Goal: Task Accomplishment & Management: Manage account settings

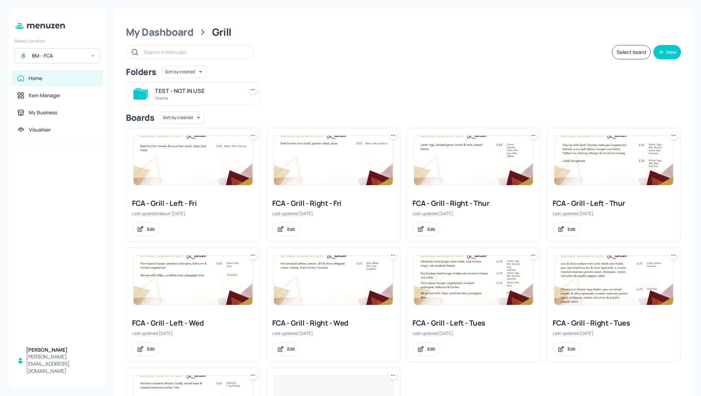
click at [54, 55] on div "BM - FCA" at bounding box center [59, 55] width 54 height 7
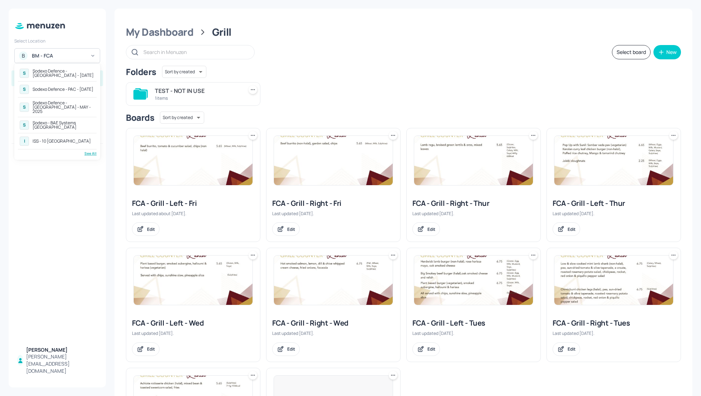
click at [58, 88] on div "Sodexo Defence - PAC - [DATE]" at bounding box center [63, 89] width 61 height 4
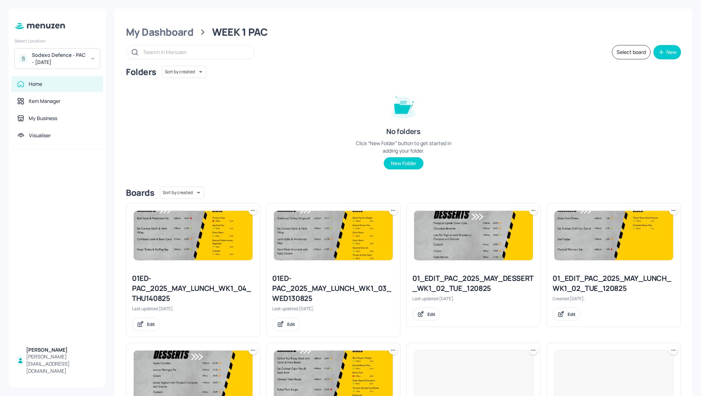
click at [264, 144] on div "Folders Sort by created id ​ No folders Click “New Folder” button to get starte…" at bounding box center [403, 123] width 555 height 115
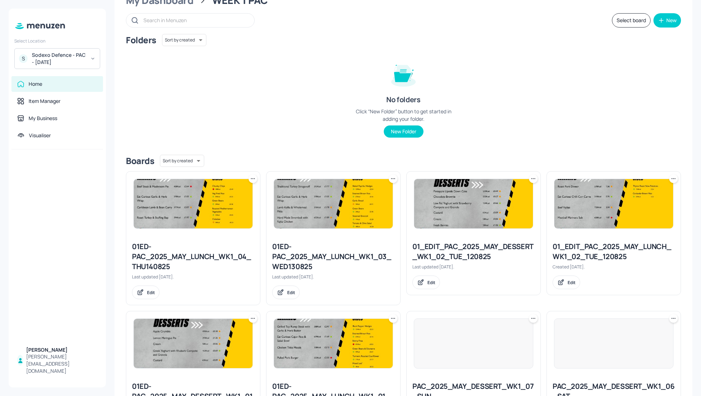
scroll to position [19, 0]
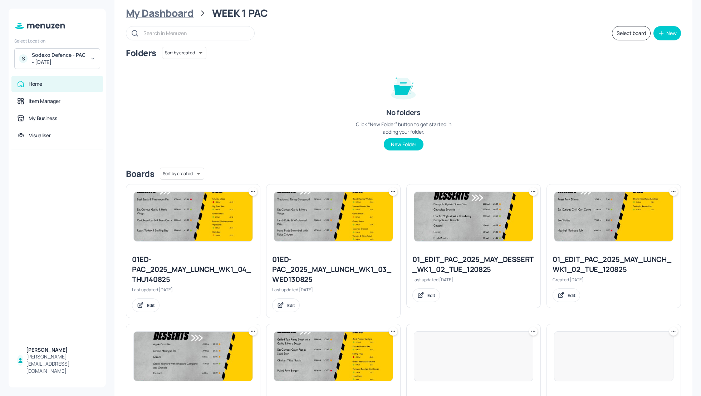
click at [168, 15] on div "My Dashboard" at bounding box center [160, 13] width 68 height 13
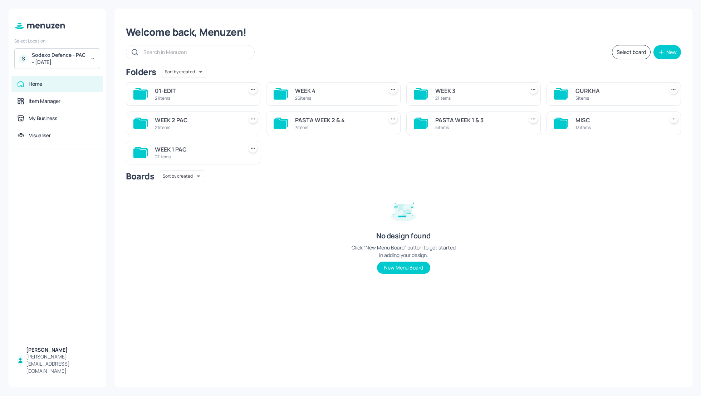
scroll to position [0, 0]
click at [441, 121] on div "PASTA WEEK 1 & 3" at bounding box center [477, 120] width 85 height 9
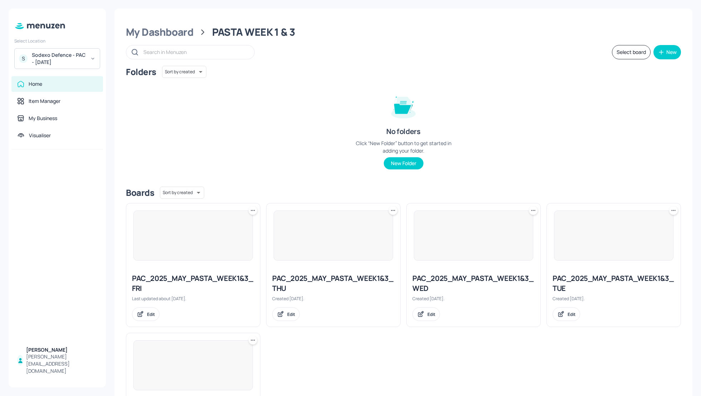
click at [457, 106] on div "Folders Sort by created id ​ No folders Click “New Folder” button to get starte…" at bounding box center [403, 123] width 555 height 115
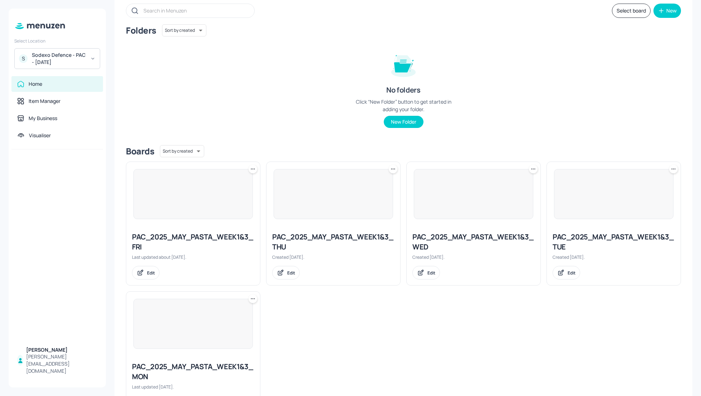
scroll to position [57, 0]
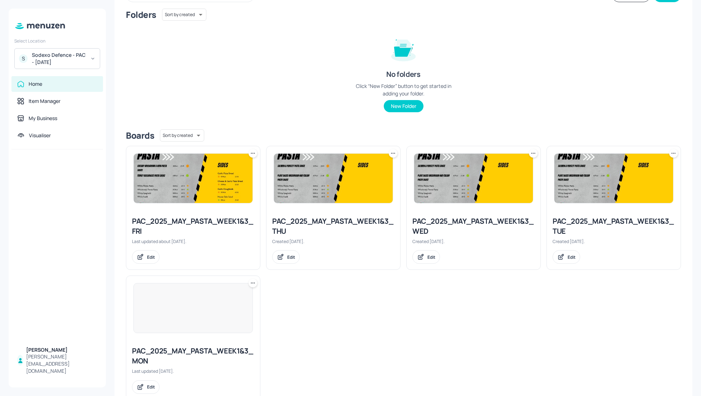
click at [191, 220] on div "PAC_2025_MAY_PASTA_WEEK1&3_FRI" at bounding box center [193, 226] width 122 height 20
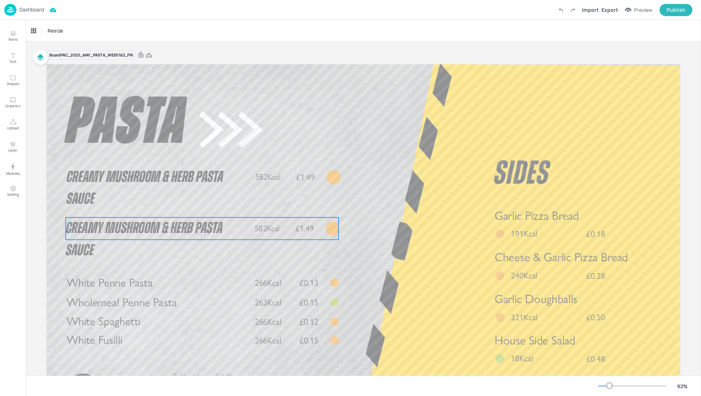
click at [110, 237] on p "Creamy Mushroom & Herb Pasta Sauce" at bounding box center [158, 239] width 184 height 44
click at [35, 10] on p "Dashboard" at bounding box center [31, 9] width 25 height 5
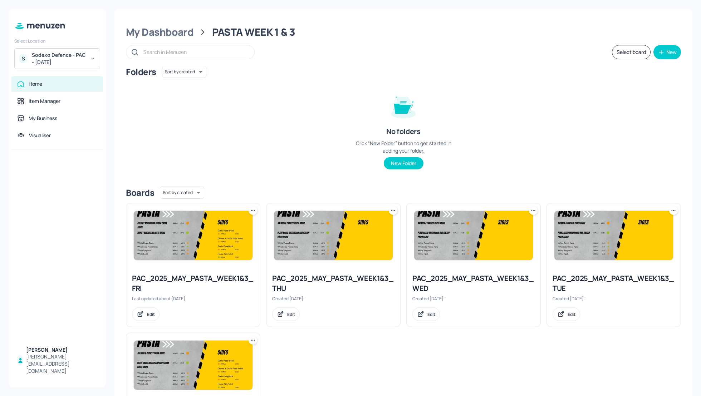
click at [540, 142] on div "Folders Sort by created id ​ No folders Click “New Folder” button to get starte…" at bounding box center [403, 123] width 555 height 115
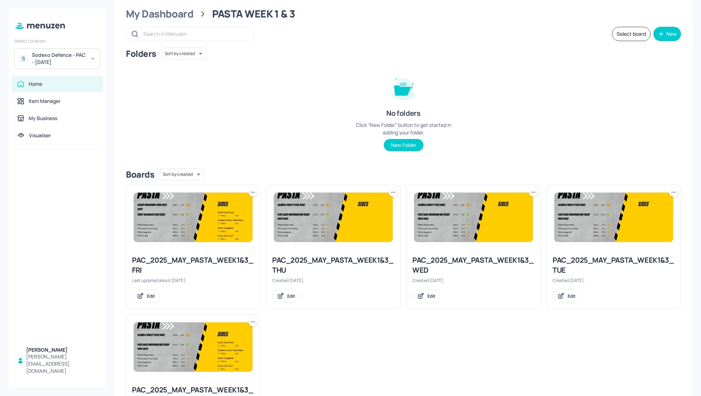
scroll to position [19, 0]
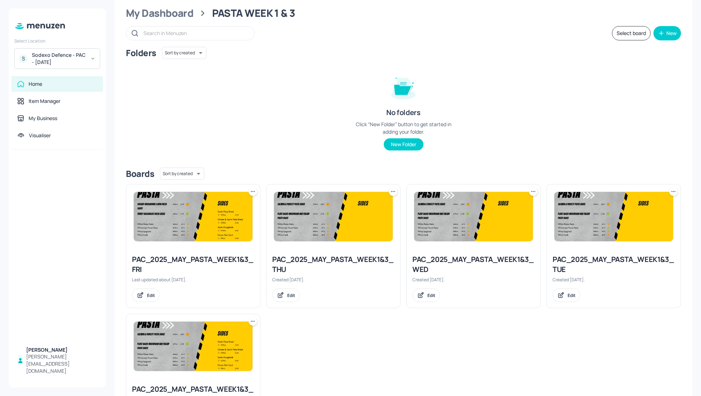
click at [314, 258] on div "PAC_2025_MAY_PASTA_WEEK1&3_THU" at bounding box center [333, 265] width 122 height 20
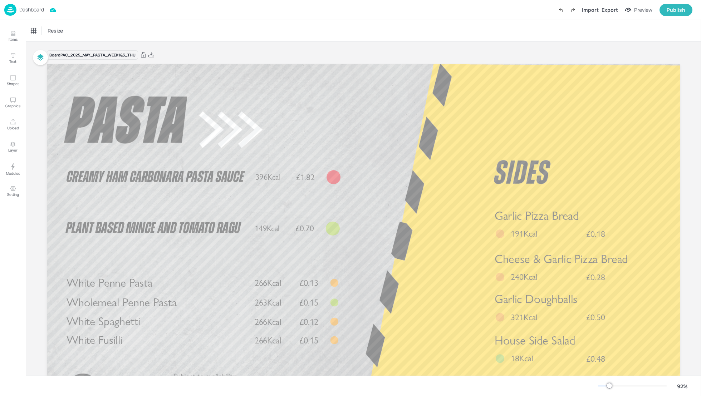
click at [31, 9] on p "Dashboard" at bounding box center [31, 9] width 25 height 5
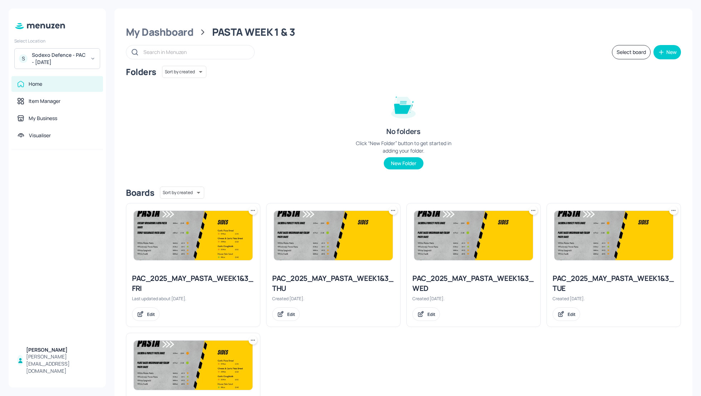
click at [452, 278] on div "PAC_2025_MAY_PASTA_WEEK1&3_WED" at bounding box center [473, 284] width 122 height 20
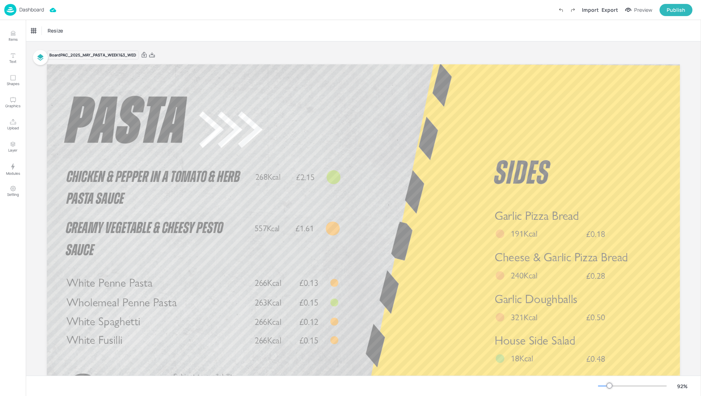
click at [36, 10] on p "Dashboard" at bounding box center [31, 9] width 25 height 5
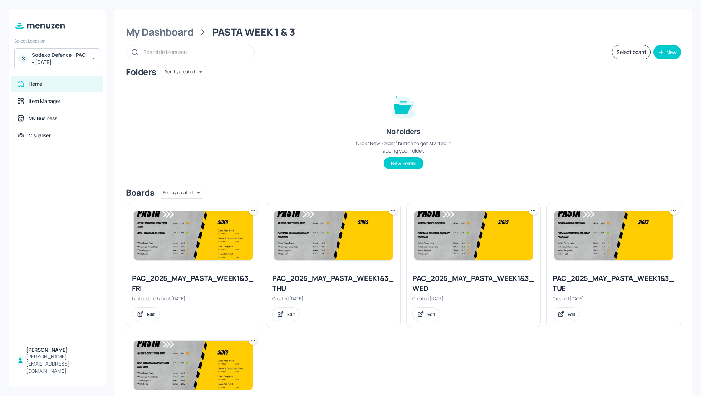
click at [607, 284] on div "PAC_2025_MAY_PASTA_WEEK1&3_TUE" at bounding box center [614, 284] width 122 height 20
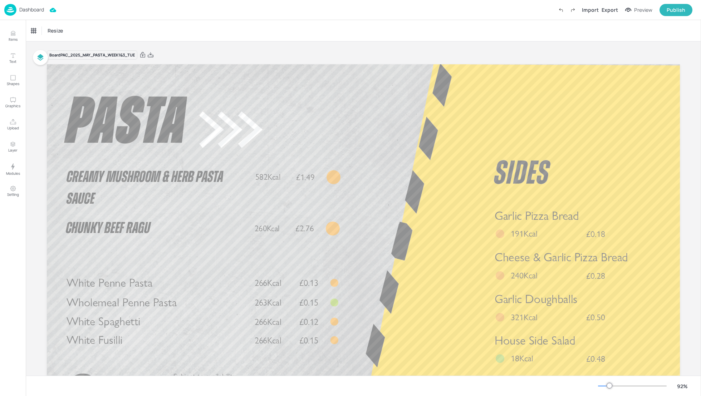
click at [30, 11] on p "Dashboard" at bounding box center [31, 9] width 25 height 5
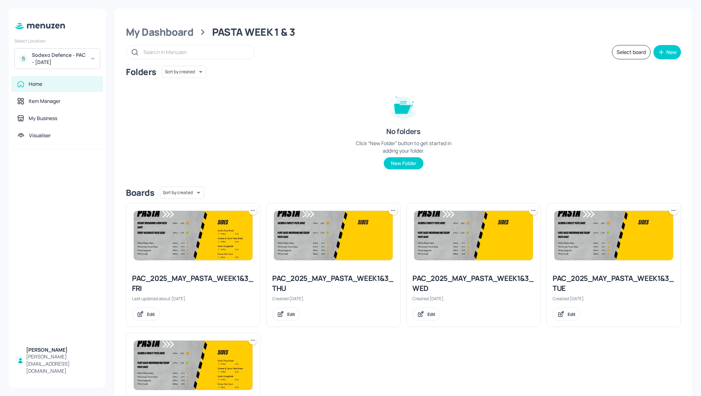
click at [177, 372] on img at bounding box center [193, 365] width 119 height 49
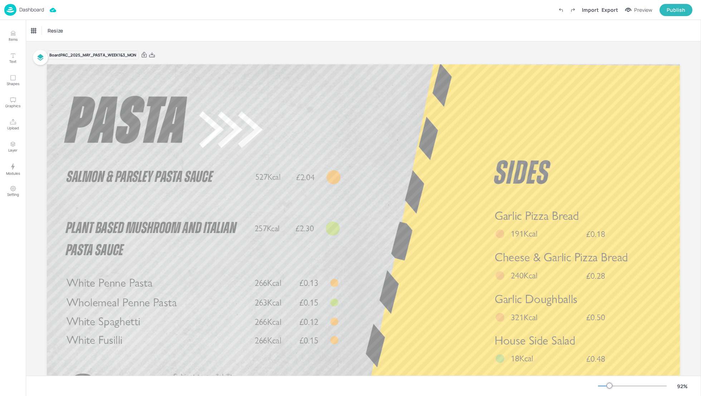
click at [36, 10] on p "Dashboard" at bounding box center [31, 9] width 25 height 5
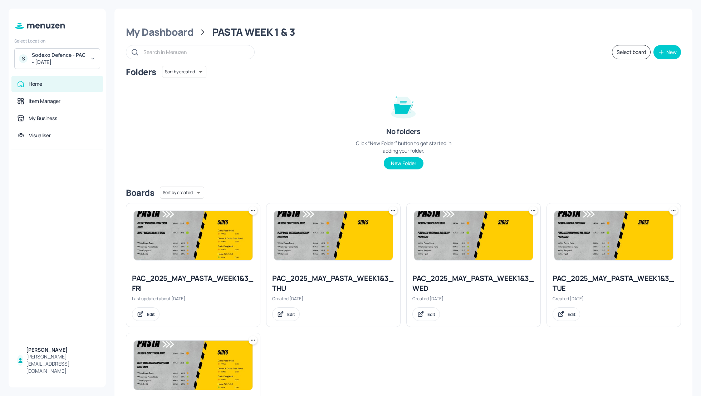
click at [494, 70] on div "Folders Sort by created id ​" at bounding box center [403, 72] width 555 height 12
click at [78, 57] on div "Sodexo Defence - PAC - MAY 2025" at bounding box center [59, 59] width 54 height 14
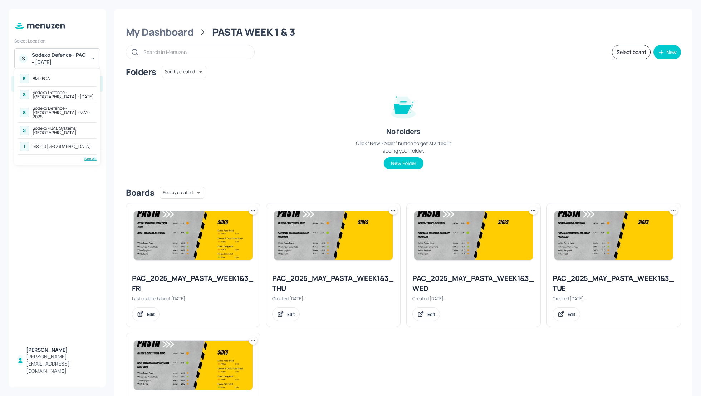
click at [89, 156] on div "See All" at bounding box center [57, 158] width 79 height 5
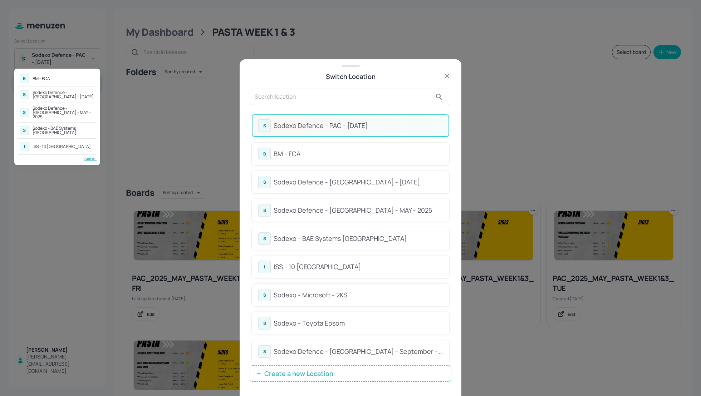
click at [277, 101] on div at bounding box center [350, 198] width 701 height 396
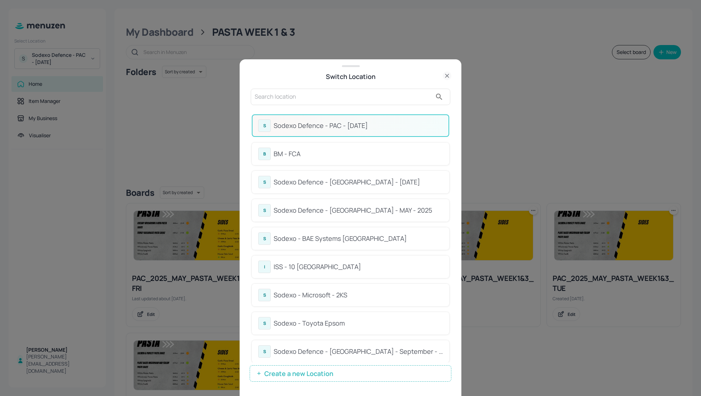
click at [276, 101] on input "text" at bounding box center [343, 96] width 177 height 11
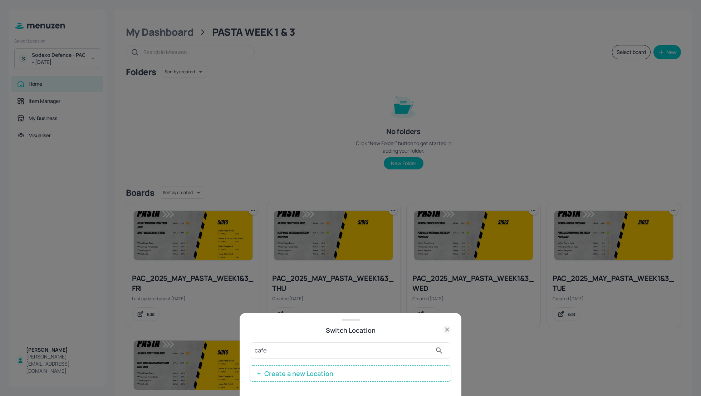
type input "cafe"
click at [445, 327] on icon at bounding box center [447, 329] width 9 height 9
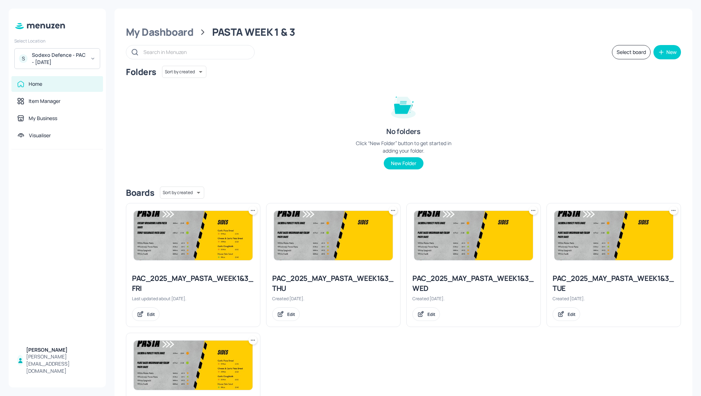
click at [73, 55] on div "Sodexo Defence - PAC - MAY 2025" at bounding box center [59, 59] width 54 height 14
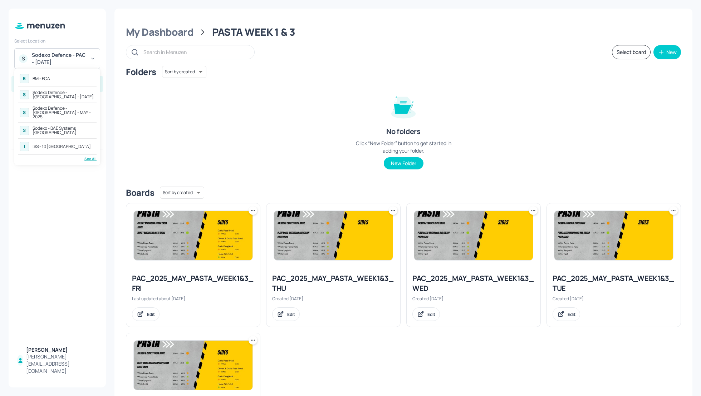
click at [89, 156] on div "See All" at bounding box center [57, 158] width 79 height 5
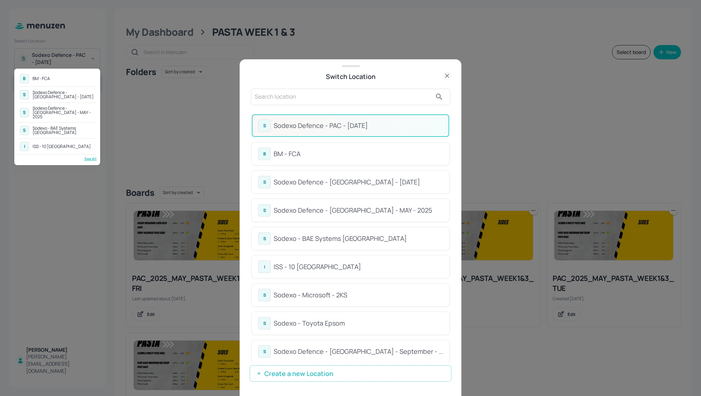
click at [287, 100] on div at bounding box center [350, 198] width 701 height 396
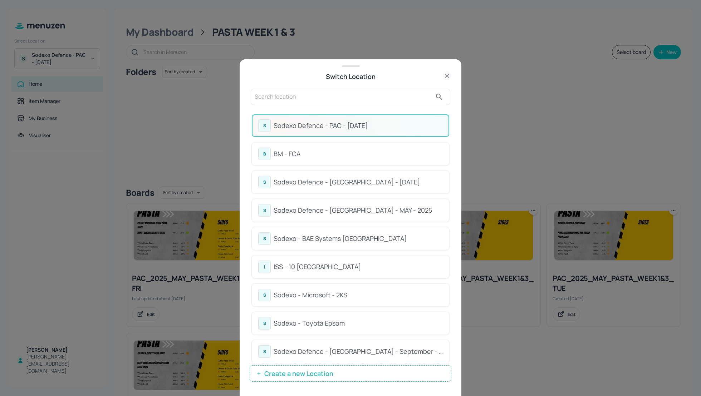
click at [284, 99] on input "text" at bounding box center [343, 96] width 177 height 11
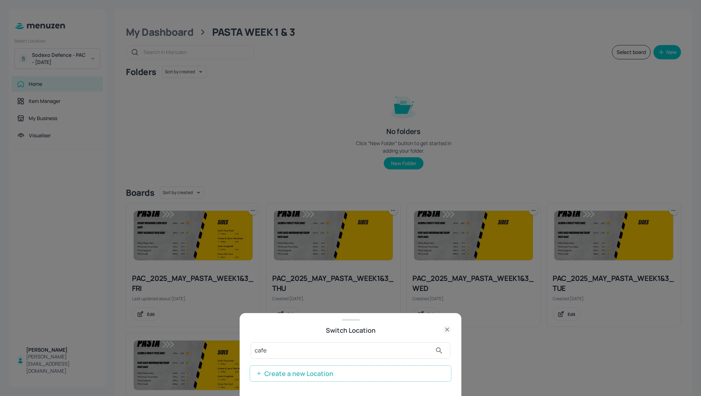
type input "cafe"
click at [295, 129] on div at bounding box center [350, 198] width 701 height 396
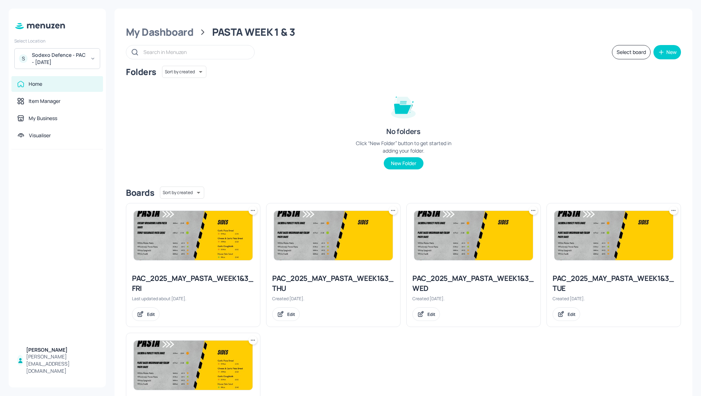
click at [176, 286] on div "PAC_2025_MAY_PASTA_WEEK1&3_FRI" at bounding box center [193, 284] width 122 height 20
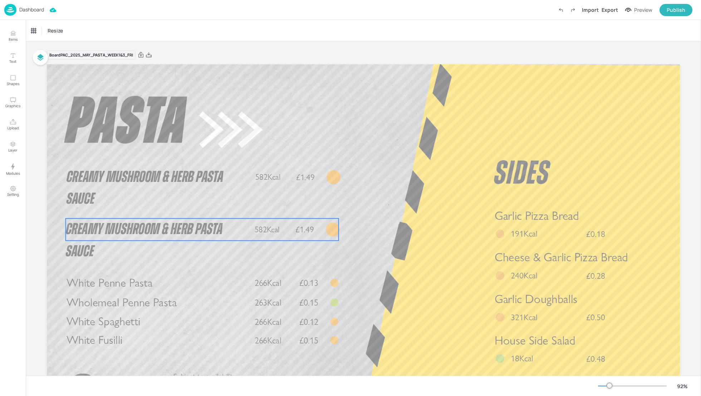
click at [175, 234] on span "Creamy Mushroom & Herb Pasta Sauce" at bounding box center [144, 241] width 157 height 38
click at [65, 36] on div "Creamy Mushroom & Herb Pasta Sauce" at bounding box center [65, 31] width 72 height 12
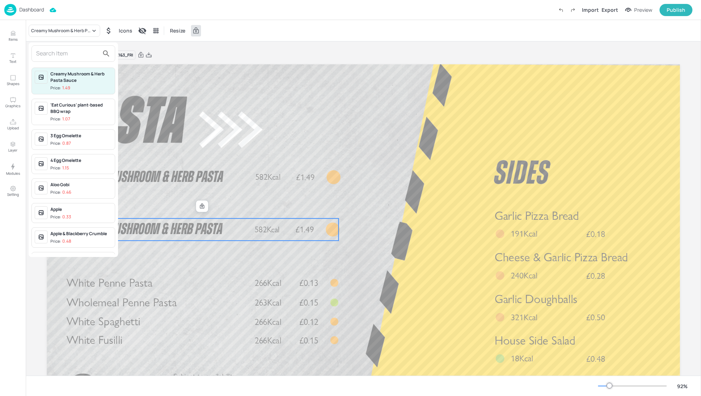
click at [61, 49] on input "text" at bounding box center [67, 53] width 63 height 11
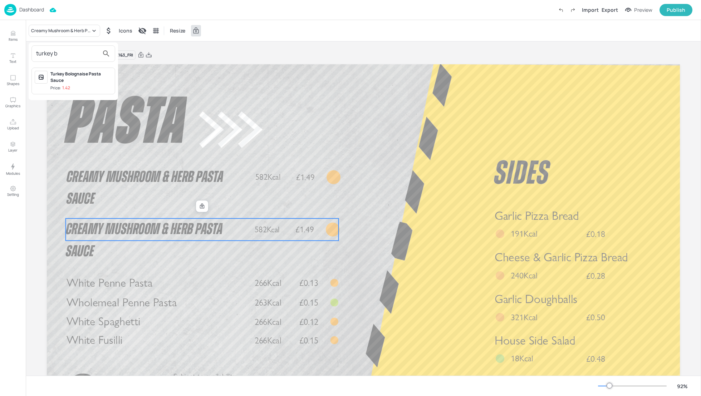
type input "turkey b"
click at [79, 76] on div "Turkey Bolognaise Pasta Sauce" at bounding box center [81, 77] width 62 height 13
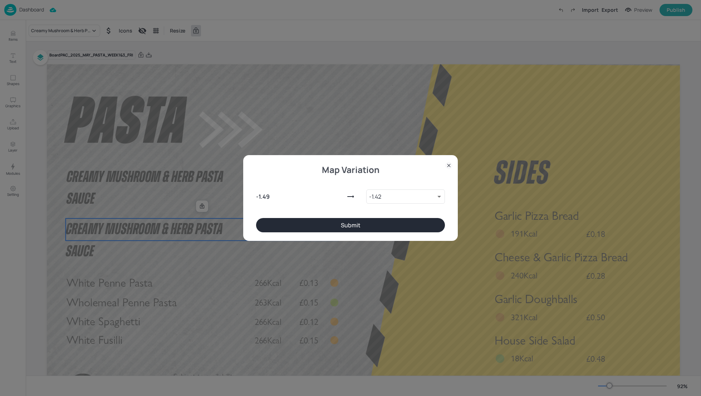
click at [383, 226] on button "Submit" at bounding box center [350, 225] width 189 height 14
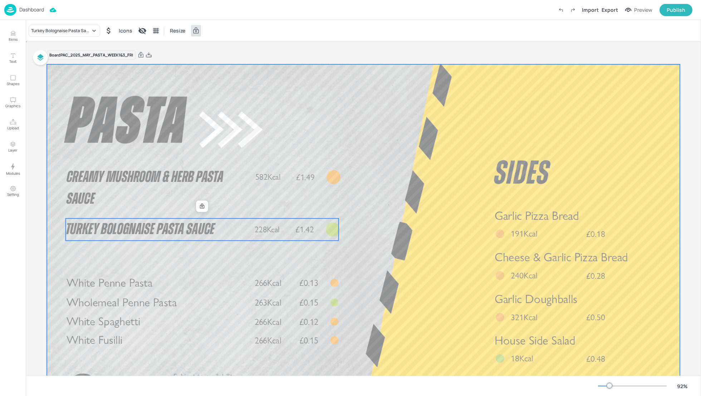
click at [408, 146] on div at bounding box center [363, 242] width 633 height 356
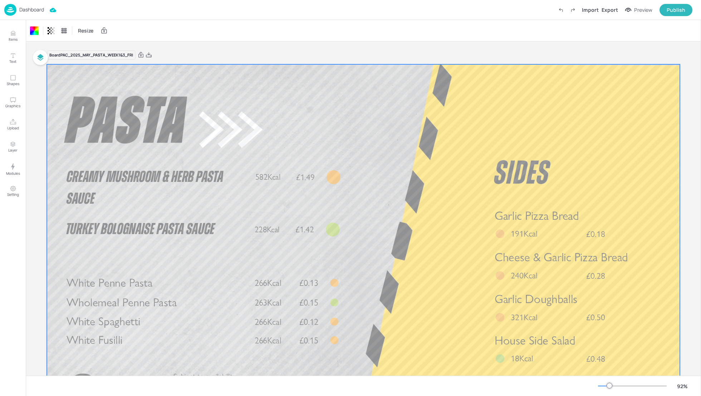
click at [249, 45] on div "Board PAC_2025_MAY_PASTA_WEEK1&3_FRI Garlic Pizza Bread £0.18 191Kcal Cheese & …" at bounding box center [363, 239] width 633 height 397
click at [108, 15] on div "Dashboard Saving Import Export Preview Publish" at bounding box center [348, 10] width 688 height 20
click at [28, 10] on p "Dashboard" at bounding box center [31, 9] width 25 height 5
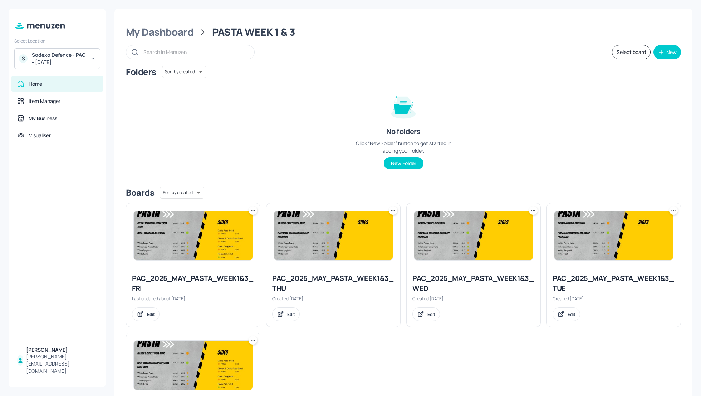
click at [332, 94] on div "Folders Sort by created id ​ No folders Click “New Folder” button to get starte…" at bounding box center [403, 123] width 555 height 115
click at [159, 39] on div "My Dashboard PASTA WEEK 1 & 3 Select board New Folders Sort by created id ​ No …" at bounding box center [403, 242] width 578 height 466
click at [161, 29] on div "My Dashboard" at bounding box center [160, 32] width 68 height 13
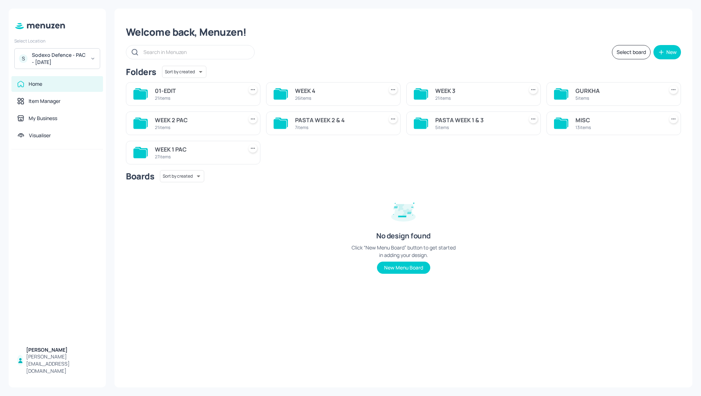
click at [48, 54] on div "Sodexo Defence - PAC - MAY 2025" at bounding box center [59, 59] width 54 height 14
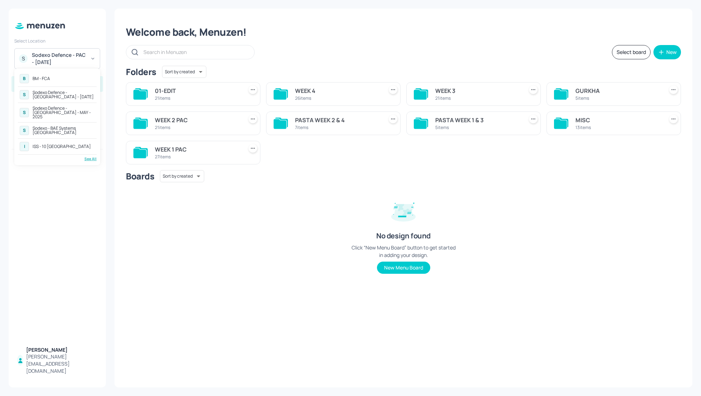
click at [340, 41] on div at bounding box center [350, 198] width 701 height 396
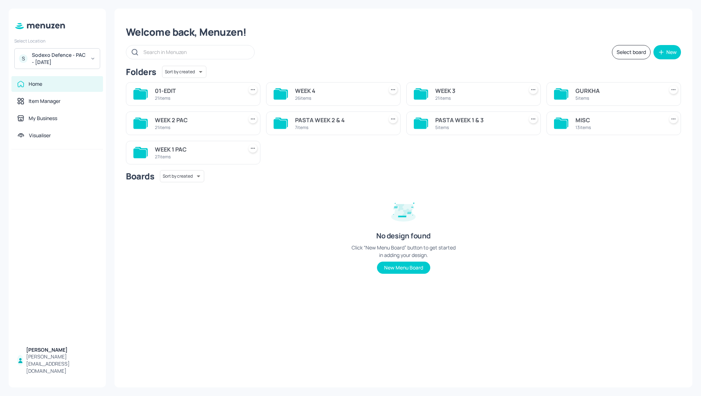
click at [183, 148] on div "WEEK 1 PAC" at bounding box center [197, 149] width 85 height 9
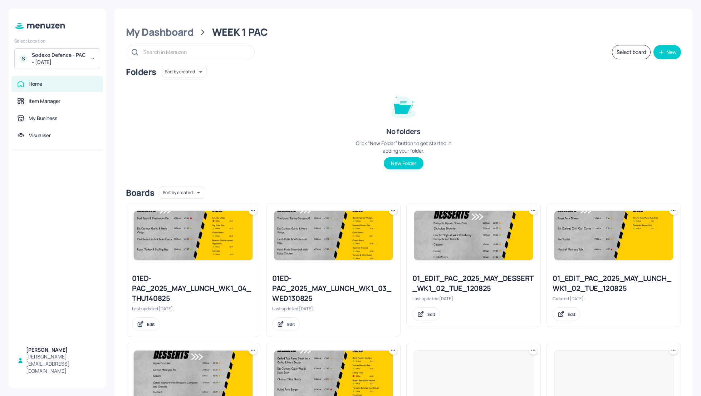
click at [298, 117] on div "Folders Sort by created id ​ No folders Click “New Folder” button to get starte…" at bounding box center [403, 123] width 555 height 115
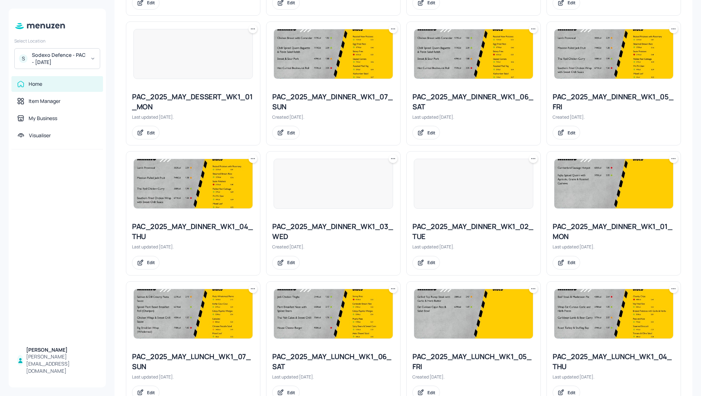
scroll to position [633, 0]
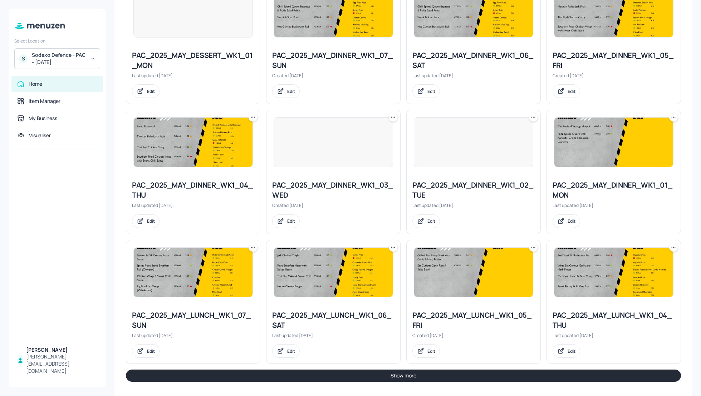
click at [525, 372] on button "Show more" at bounding box center [403, 376] width 555 height 12
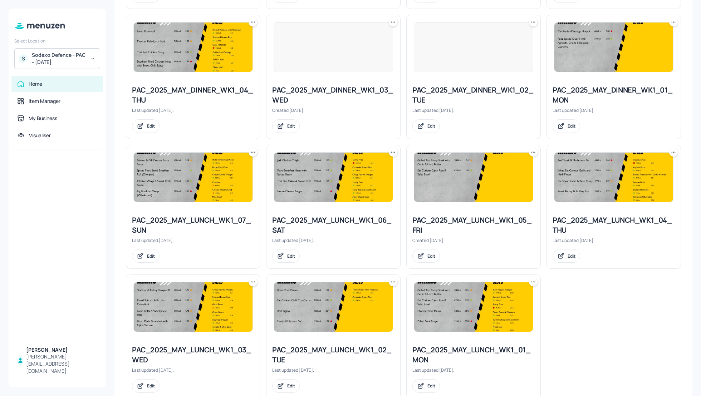
scroll to position [745, 0]
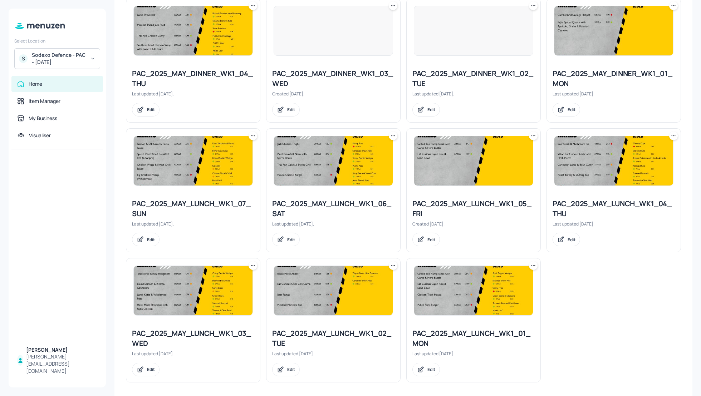
click at [532, 264] on icon at bounding box center [533, 265] width 7 height 7
click at [500, 291] on p "Duplicate" at bounding box center [496, 289] width 19 height 6
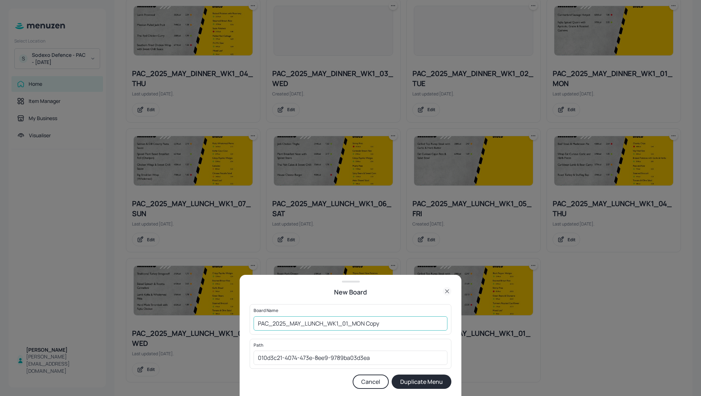
click at [256, 323] on input "PAC_2025_MAY_LUNCH_WK1_01_MON Copy" at bounding box center [351, 324] width 194 height 14
click at [410, 324] on input "01_EDIT_PAC_2025_MAY_LUNCH_WK1_01_MON Copy" at bounding box center [351, 324] width 194 height 14
type input "01_EDIT_PAC_2025_MAY_LUNCH_WK1_01_MON_150825"
click at [425, 379] on button "Duplicate Menu" at bounding box center [422, 382] width 60 height 14
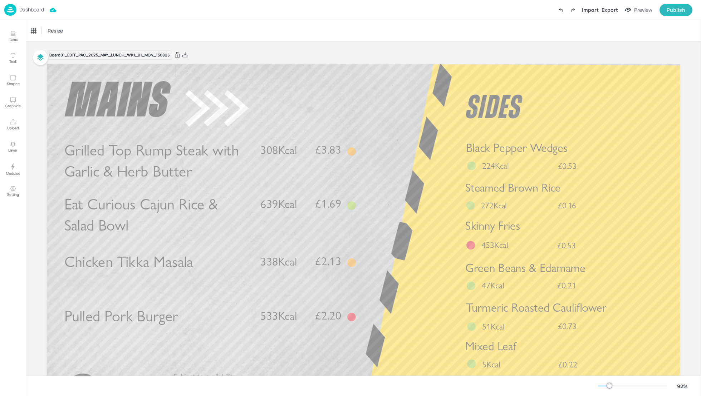
click at [21, 6] on div "Dashboard" at bounding box center [24, 10] width 40 height 12
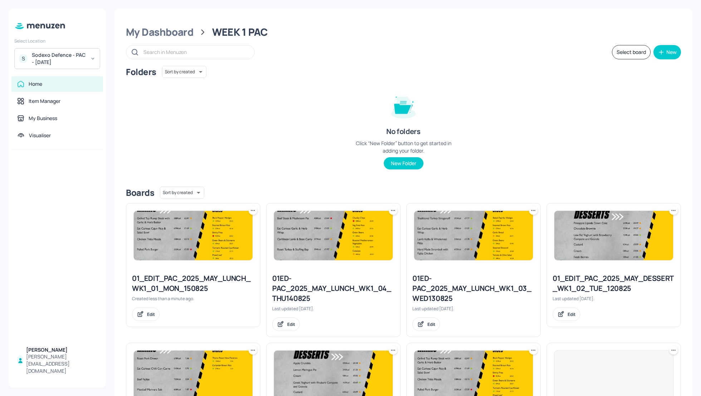
click at [250, 208] on icon at bounding box center [252, 210] width 7 height 7
click at [230, 148] on div at bounding box center [350, 198] width 701 height 396
click at [254, 211] on icon at bounding box center [254, 210] width 1 height 1
click at [222, 262] on div "Delete" at bounding box center [225, 262] width 57 height 12
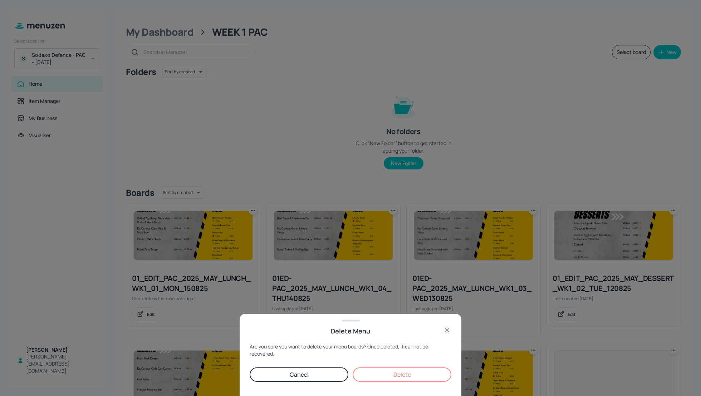
click at [422, 373] on button "Delete" at bounding box center [402, 375] width 99 height 14
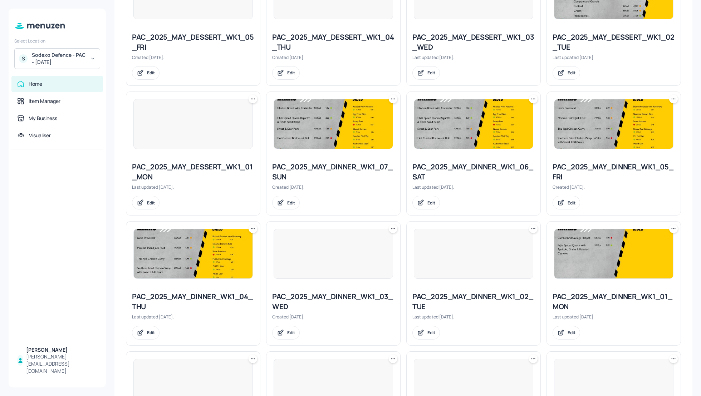
scroll to position [633, 0]
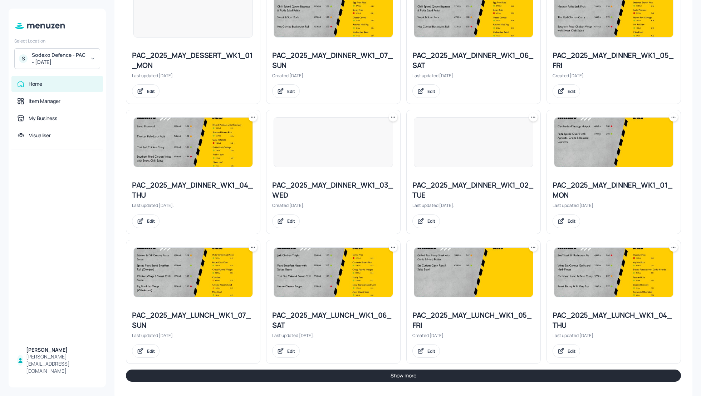
click at [557, 370] on button "Show more" at bounding box center [403, 376] width 555 height 12
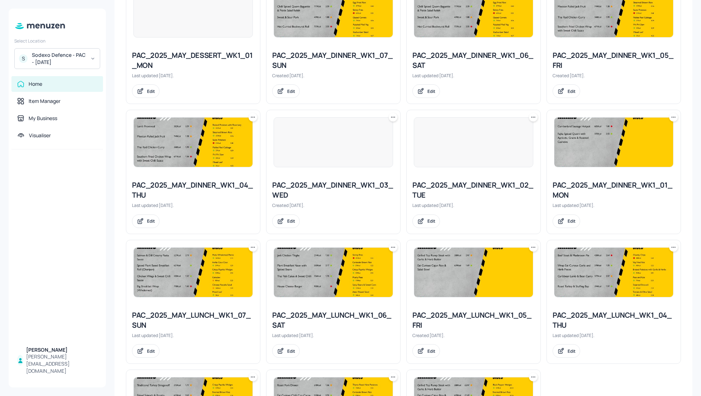
scroll to position [745, 0]
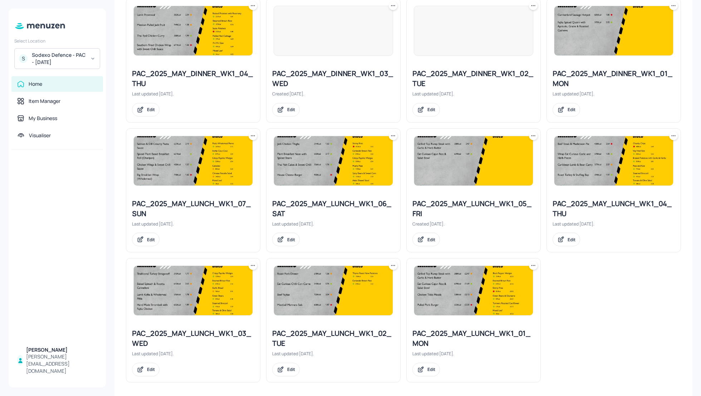
click at [530, 132] on icon at bounding box center [533, 135] width 7 height 7
click at [498, 159] on p "Duplicate" at bounding box center [496, 160] width 19 height 6
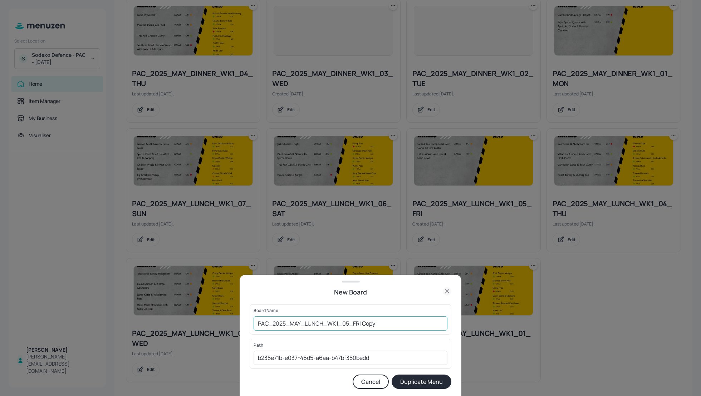
click at [258, 323] on input "PAC_2025_MAY_LUNCH_WK1_05_FRI Copy" at bounding box center [351, 324] width 194 height 14
click at [412, 325] on input "01_EDIT_PAC_2025_MAY_LUNCH_WK1_05_FRI Copy" at bounding box center [351, 324] width 194 height 14
type input "01_EDIT_PAC_2025_MAY_LUNCH_WK1_05_FRI_150825"
click at [429, 381] on button "Duplicate Menu" at bounding box center [422, 382] width 60 height 14
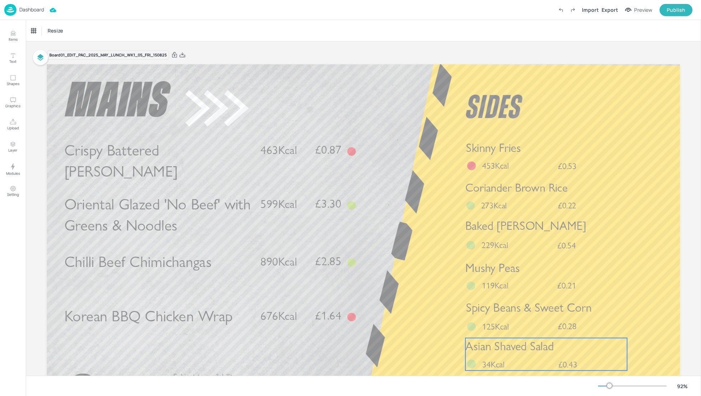
click at [509, 352] on span "Asian Shaved Salad" at bounding box center [509, 346] width 88 height 14
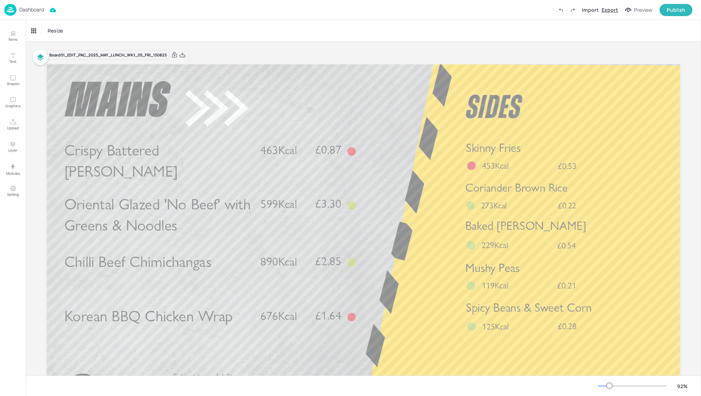
click at [612, 13] on div "Export" at bounding box center [610, 10] width 16 height 8
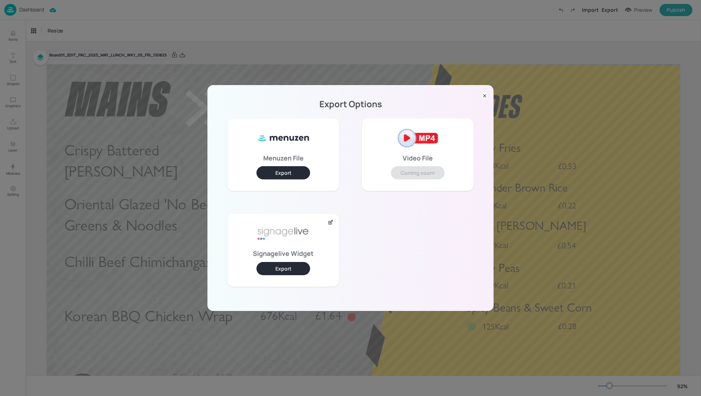
click at [290, 265] on button "Export" at bounding box center [283, 268] width 54 height 13
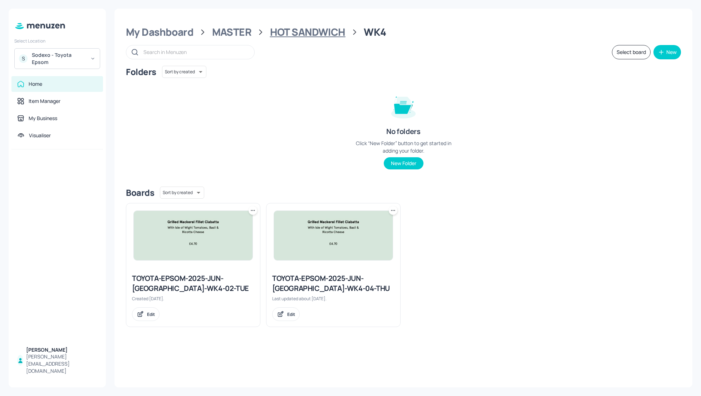
click at [289, 34] on div "HOT SANDWICH" at bounding box center [307, 32] width 75 height 13
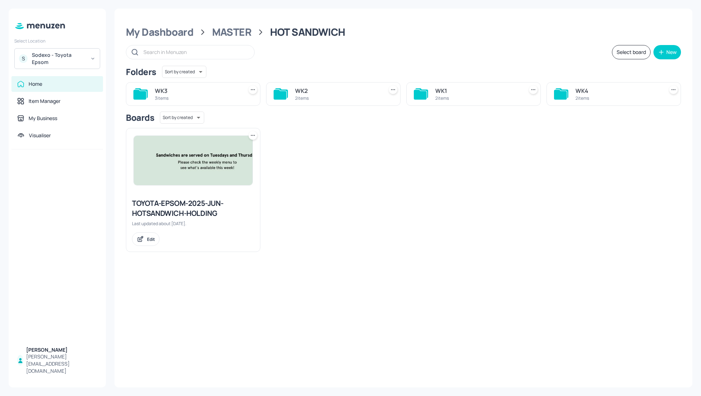
click at [436, 91] on div "WK1" at bounding box center [477, 91] width 85 height 9
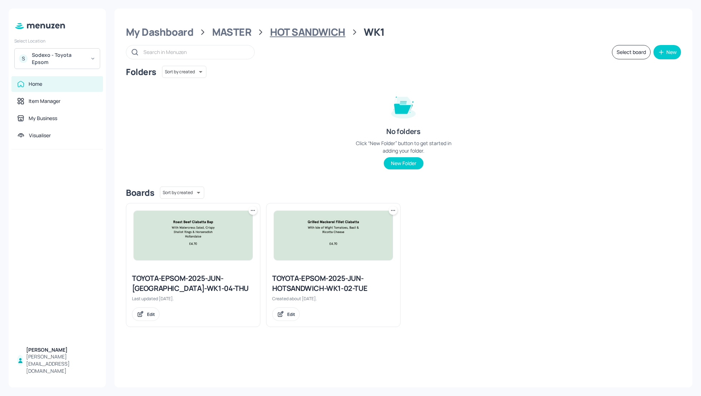
click at [277, 33] on div "HOT SANDWICH" at bounding box center [307, 32] width 75 height 13
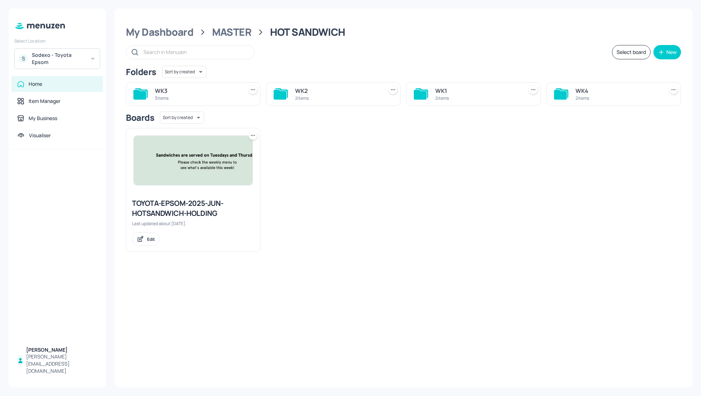
click at [439, 92] on div "WK1" at bounding box center [477, 91] width 85 height 9
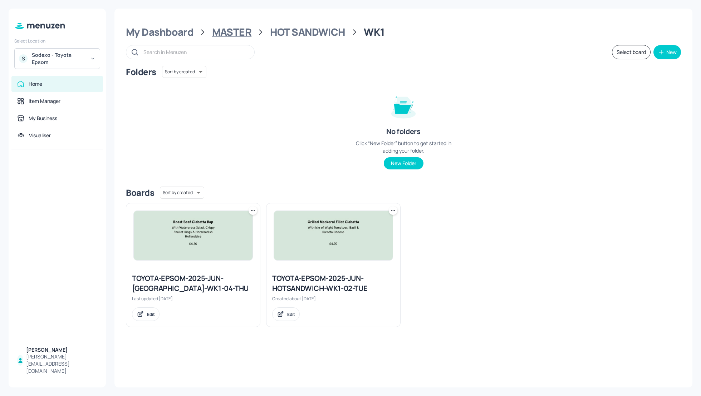
click at [223, 32] on div "MASTER" at bounding box center [232, 32] width 40 height 13
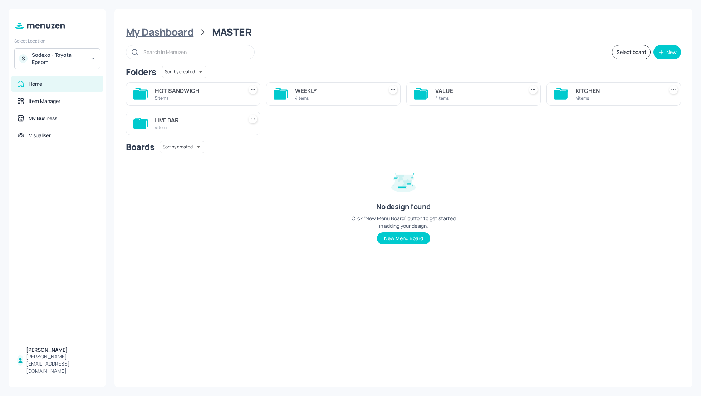
click at [157, 32] on div "My Dashboard" at bounding box center [160, 32] width 68 height 13
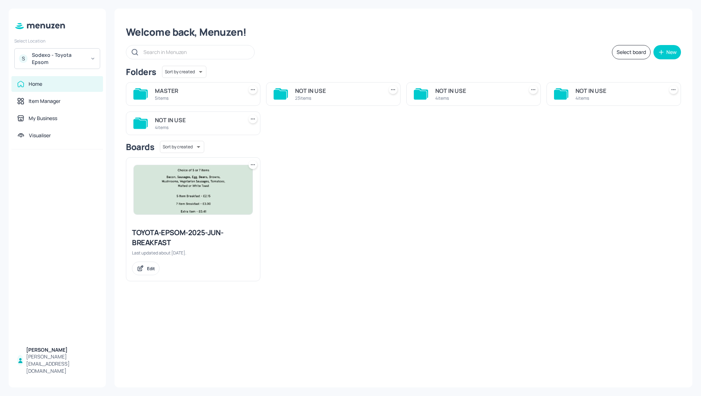
click at [168, 90] on div "MASTER" at bounding box center [197, 91] width 85 height 9
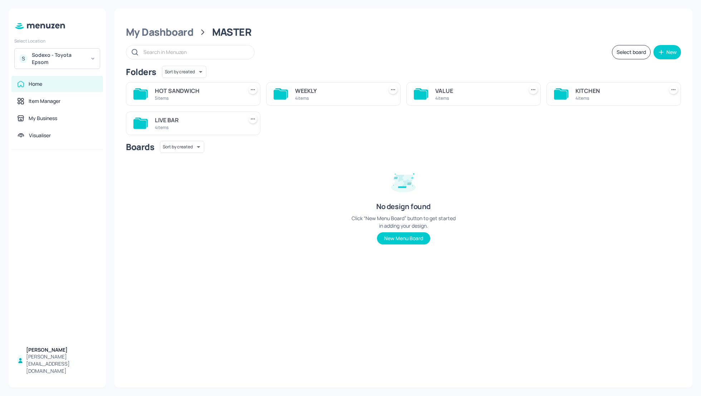
click at [316, 91] on div "WEEKLY" at bounding box center [337, 91] width 85 height 9
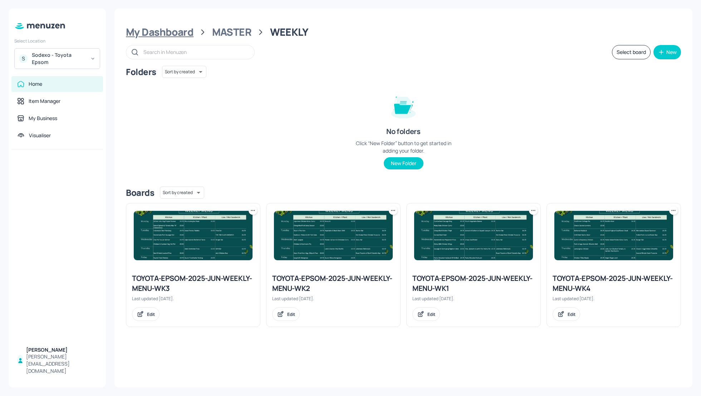
click at [168, 32] on div "My Dashboard" at bounding box center [160, 32] width 68 height 13
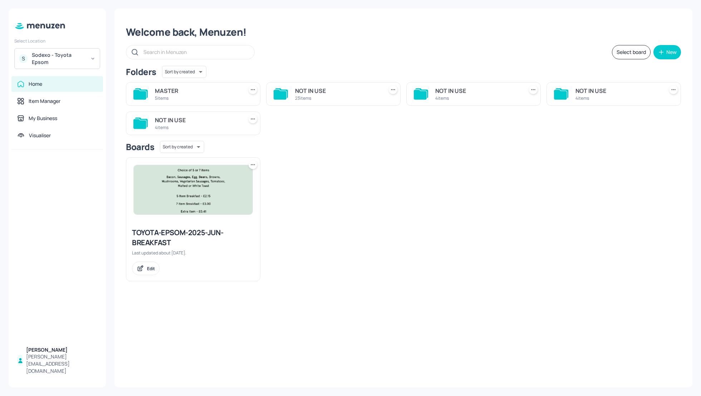
click at [172, 93] on div "MASTER" at bounding box center [197, 91] width 85 height 9
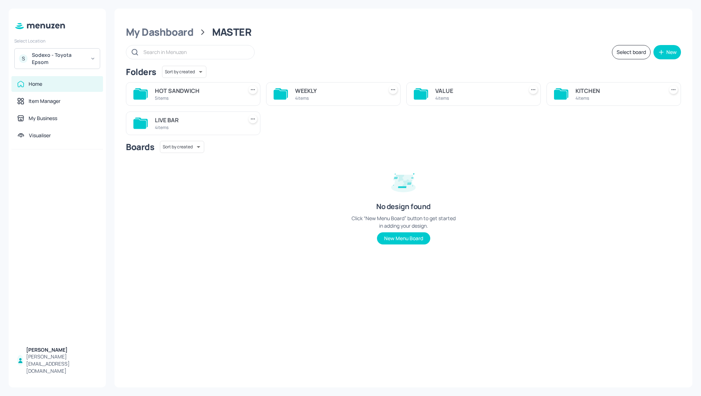
click at [583, 92] on div "KITCHEN" at bounding box center [617, 91] width 85 height 9
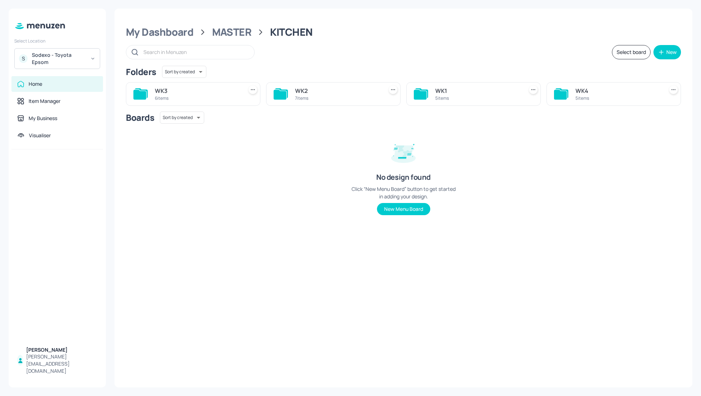
click at [438, 92] on div "WK1" at bounding box center [477, 91] width 85 height 9
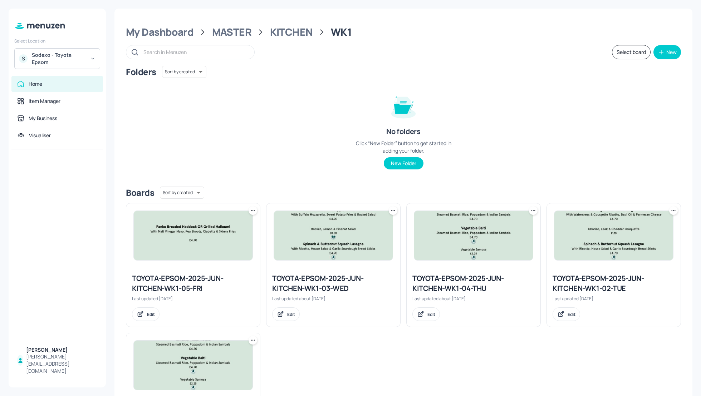
click at [196, 275] on div "TOYOTA-EPSOM-2025-JUN-KITCHEN-WK1-05-FRI" at bounding box center [193, 284] width 122 height 20
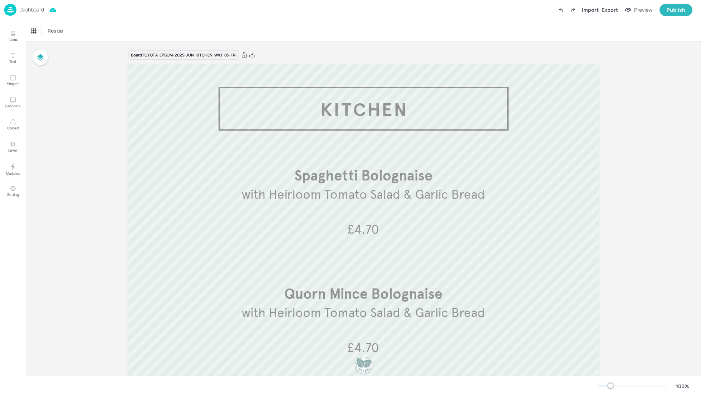
click at [28, 9] on p "Dashboard" at bounding box center [31, 9] width 25 height 5
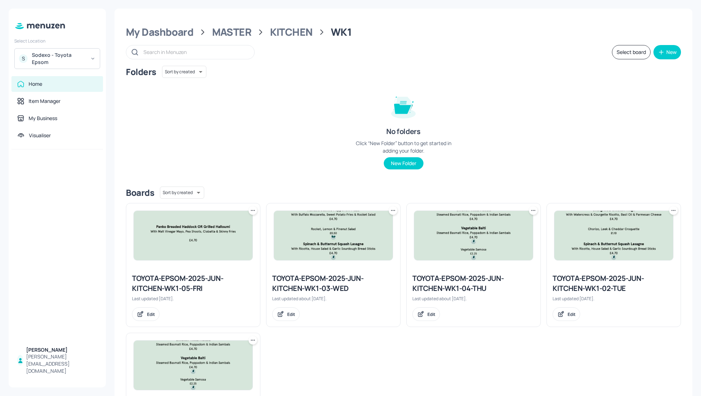
click at [254, 211] on icon at bounding box center [252, 210] width 7 height 7
click at [216, 239] on p "Duplicate" at bounding box center [216, 237] width 19 height 6
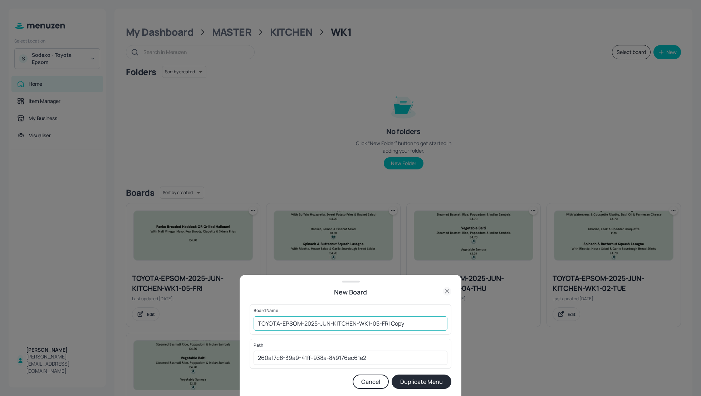
click at [255, 322] on input "TOYOTA-EPSOM-2025-JUN-KITCHEN-WK1-05-FRI Copy" at bounding box center [351, 324] width 194 height 14
click at [416, 325] on input "TOYOTA-EPSOM-2025-JUN-KITCHEN-WK1-05-FRI Copy" at bounding box center [351, 324] width 194 height 14
type input "TOYOTA-EPSOM-2025-JUN-KITCHEN-WK1-05-FRI-1508"
click at [427, 384] on button "Duplicate Menu" at bounding box center [422, 382] width 60 height 14
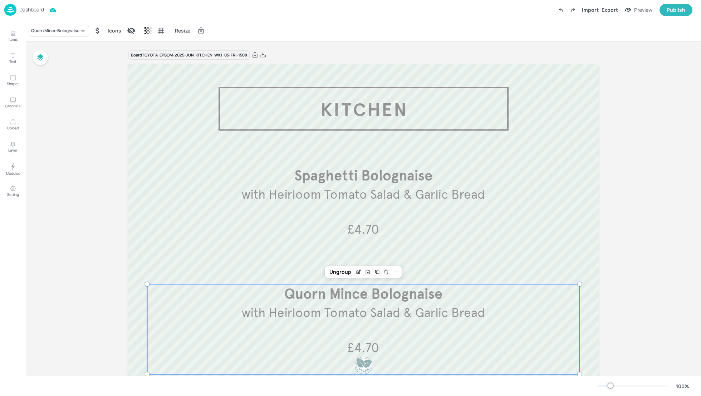
click at [376, 295] on span "Quorn Mince Bolognaise" at bounding box center [363, 294] width 158 height 18
click at [357, 272] on icon "Edit Item" at bounding box center [359, 272] width 6 height 6
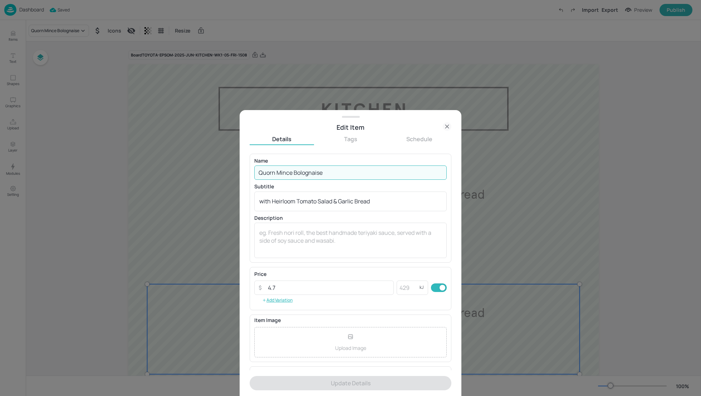
drag, startPoint x: 291, startPoint y: 173, endPoint x: 240, endPoint y: 173, distance: 51.5
click at [240, 173] on div "Edit Item Details Tags Schedule Name Quorn Mince Bolognaise ​ Subtitle with Hei…" at bounding box center [351, 253] width 222 height 286
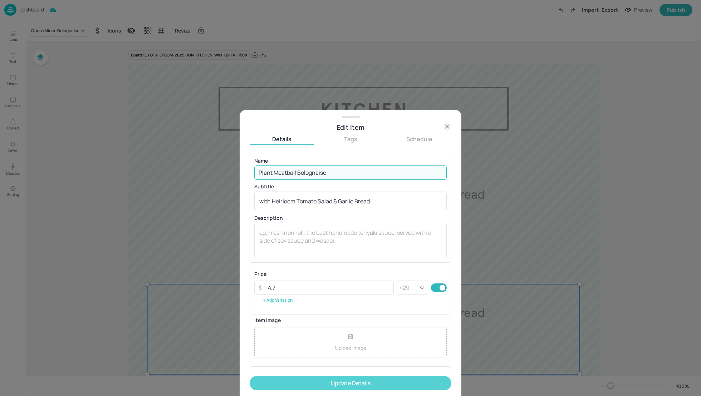
type input "Plant Meatball Bolognaise"
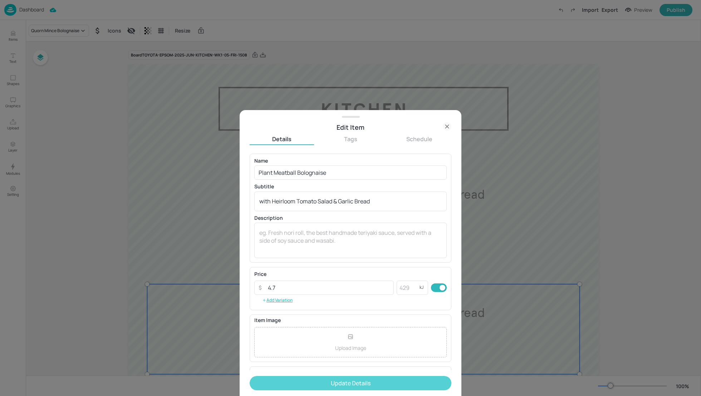
click at [374, 382] on button "Update Details" at bounding box center [351, 383] width 202 height 14
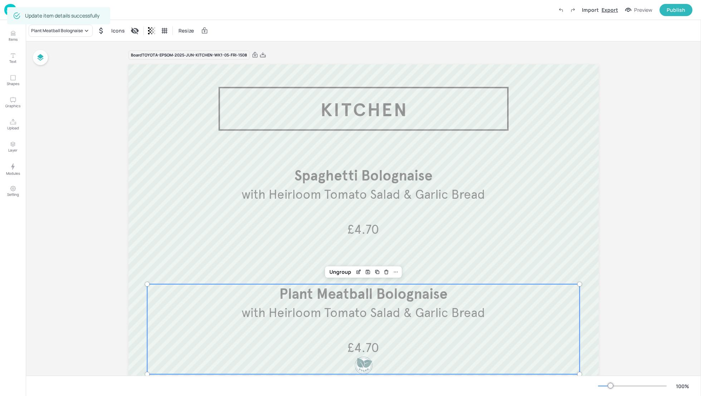
click at [610, 11] on div "Export" at bounding box center [610, 10] width 16 height 8
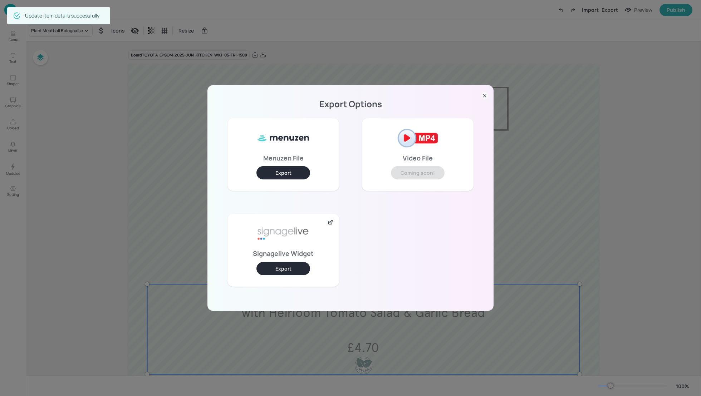
click at [276, 269] on button "Export" at bounding box center [283, 268] width 54 height 13
